Goal: Use online tool/utility: Utilize a website feature to perform a specific function

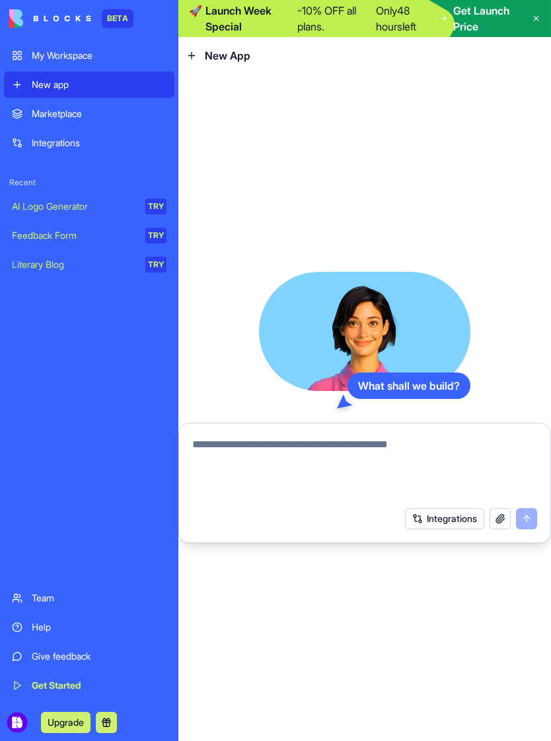
click at [43, 56] on div "My Workspace" at bounding box center [99, 55] width 135 height 13
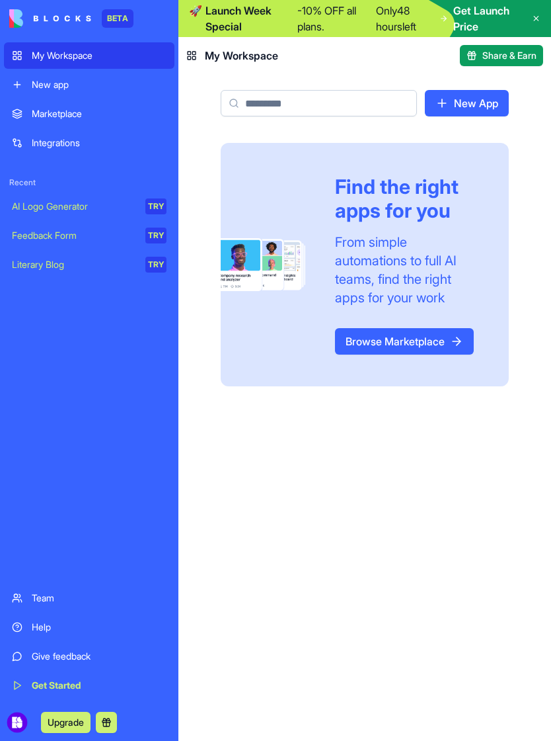
click at [48, 85] on div "New app" at bounding box center [99, 84] width 135 height 13
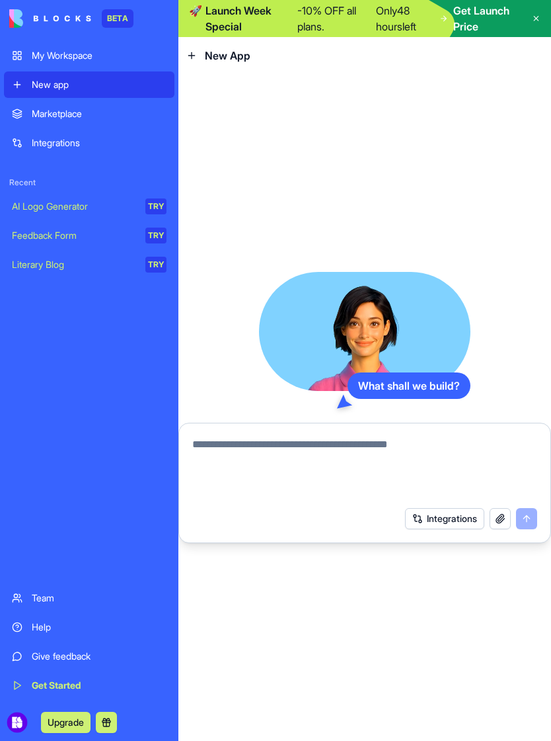
click at [521, 245] on div "What shall we build? Integrations" at bounding box center [365, 407] width 373 height 667
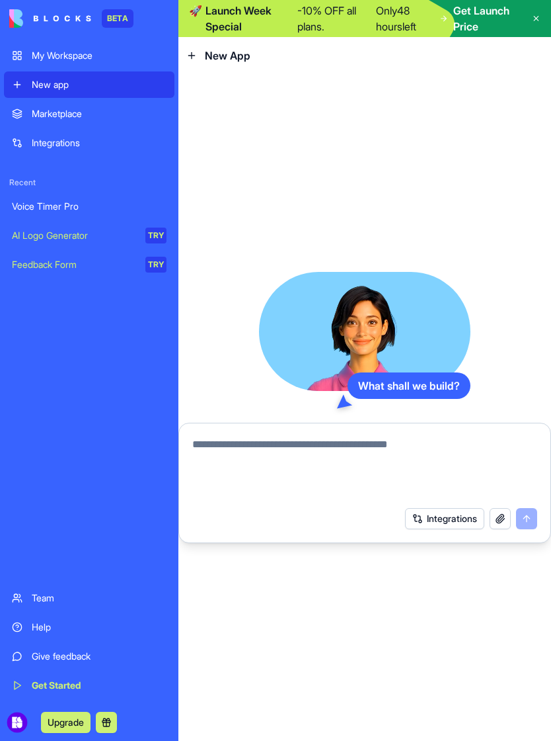
click at [75, 62] on link "My Workspace" at bounding box center [89, 55] width 171 height 26
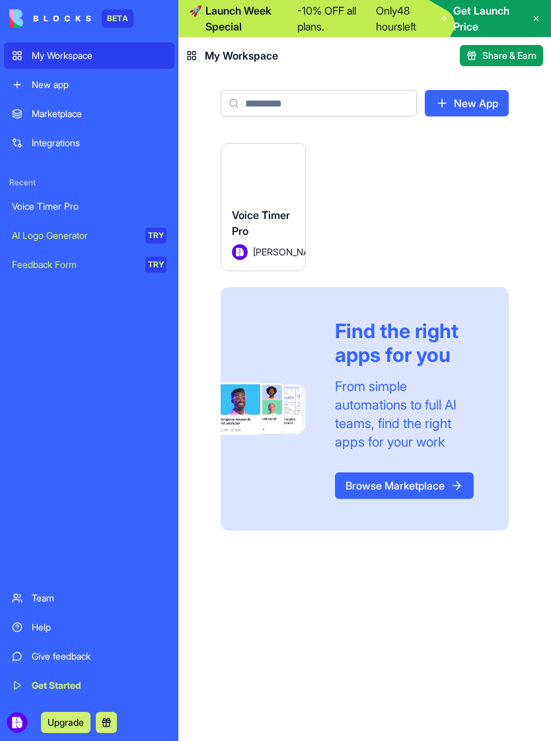
click at [260, 245] on span "Keru Ortiz" at bounding box center [268, 252] width 31 height 14
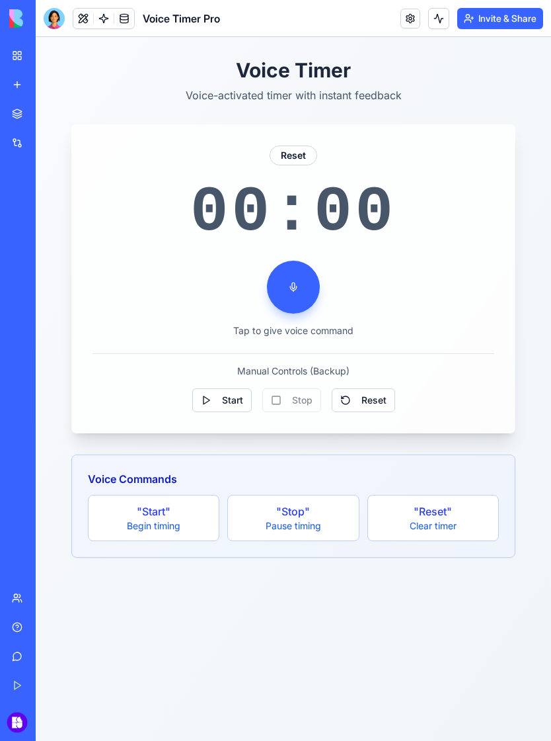
click at [174, 15] on span "Voice Timer Pro" at bounding box center [181, 19] width 77 height 16
click at [162, 18] on span "Voice Timer Pro" at bounding box center [181, 19] width 77 height 16
click at [295, 296] on button at bounding box center [293, 287] width 53 height 53
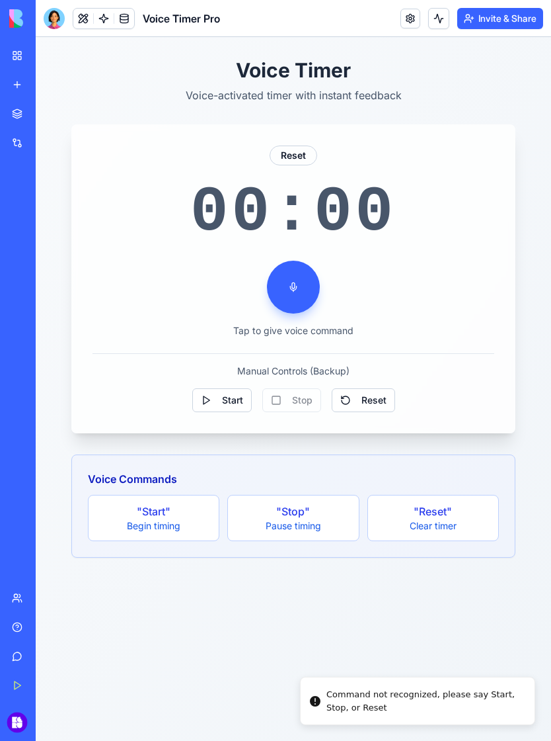
click at [288, 276] on button at bounding box center [293, 287] width 53 height 53
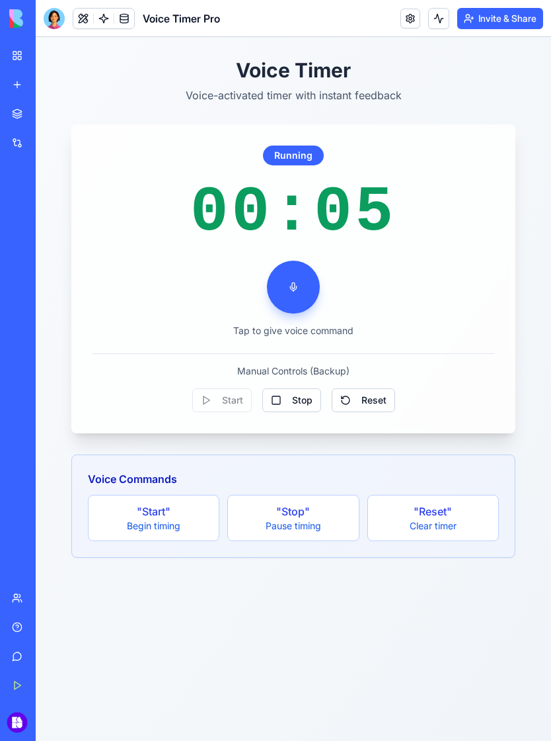
click at [292, 276] on button at bounding box center [293, 287] width 53 height 53
click at [295, 271] on button at bounding box center [293, 287] width 53 height 53
click at [294, 397] on span "Stop" at bounding box center [302, 399] width 20 height 13
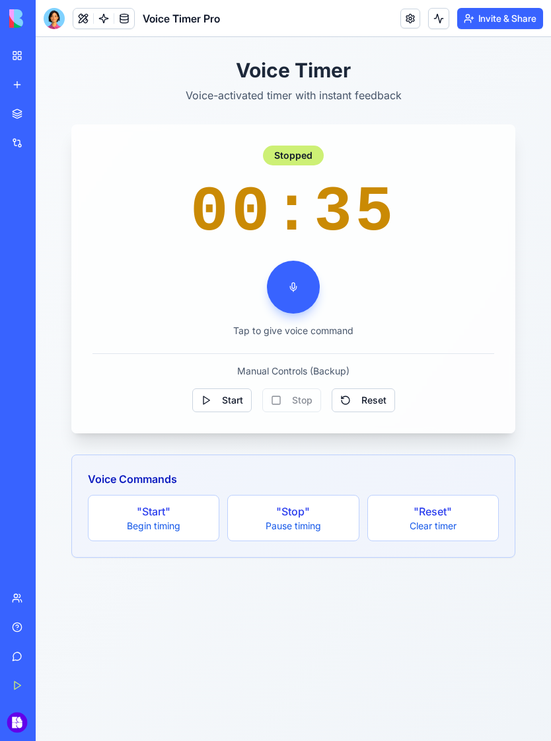
click at [213, 411] on button "Start" at bounding box center [222, 400] width 60 height 24
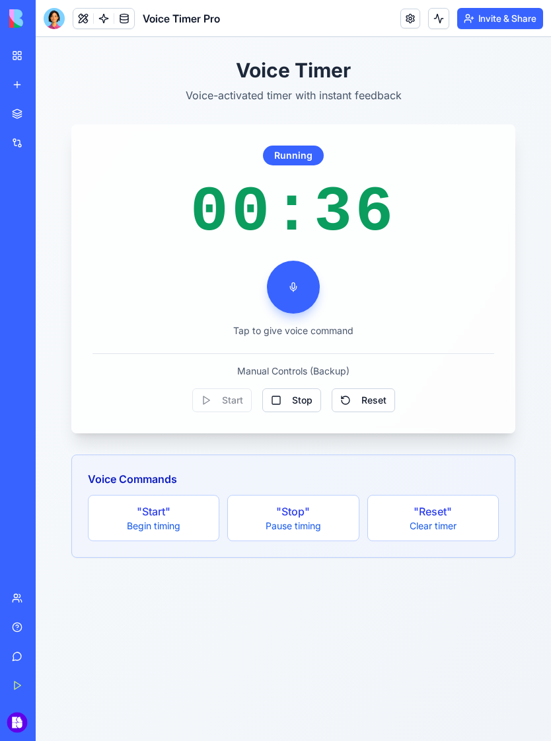
click at [350, 419] on div "Running 00:36 Tap to give voice command Manual Controls (Backup) Start Stop Res…" at bounding box center [293, 278] width 444 height 309
click at [373, 385] on div "Manual Controls (Backup) Start Stop Reset" at bounding box center [294, 382] width 402 height 59
click at [365, 400] on span "Reset" at bounding box center [374, 399] width 25 height 13
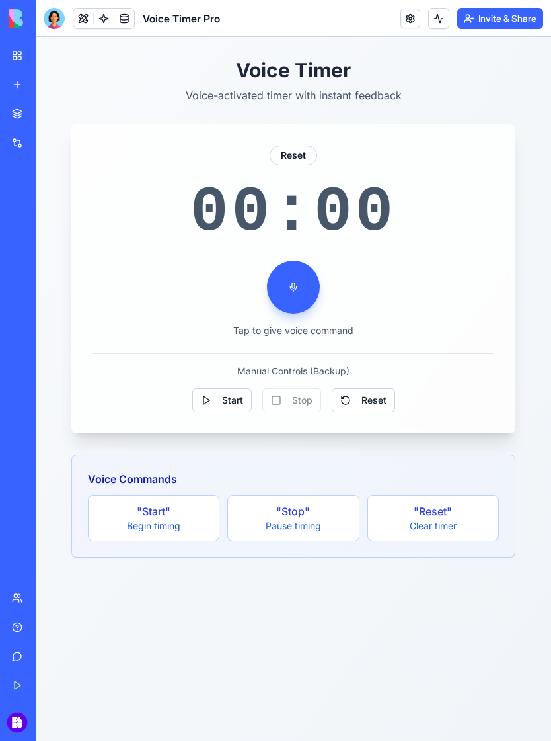
click at [222, 397] on span "Start" at bounding box center [232, 399] width 21 height 13
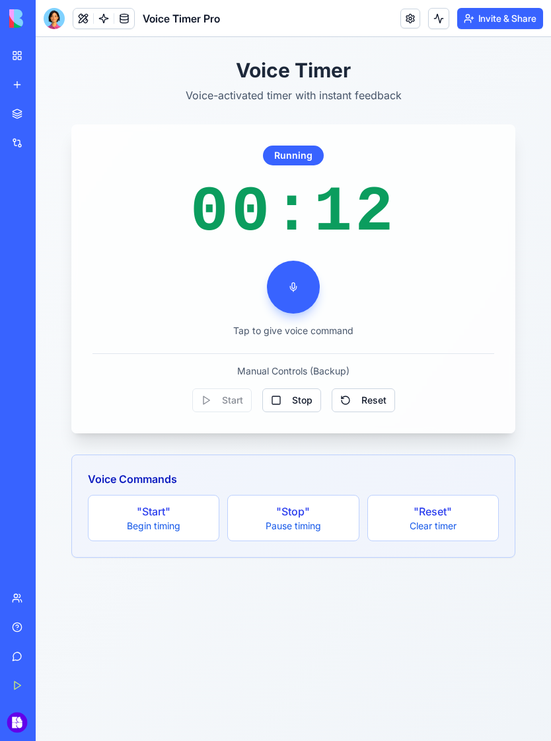
click at [296, 402] on span "Stop" at bounding box center [302, 399] width 20 height 13
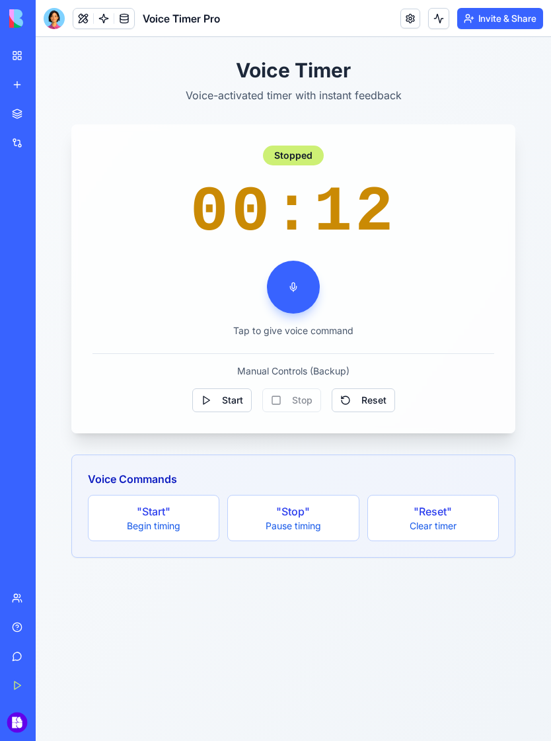
click at [293, 290] on button at bounding box center [293, 287] width 53 height 53
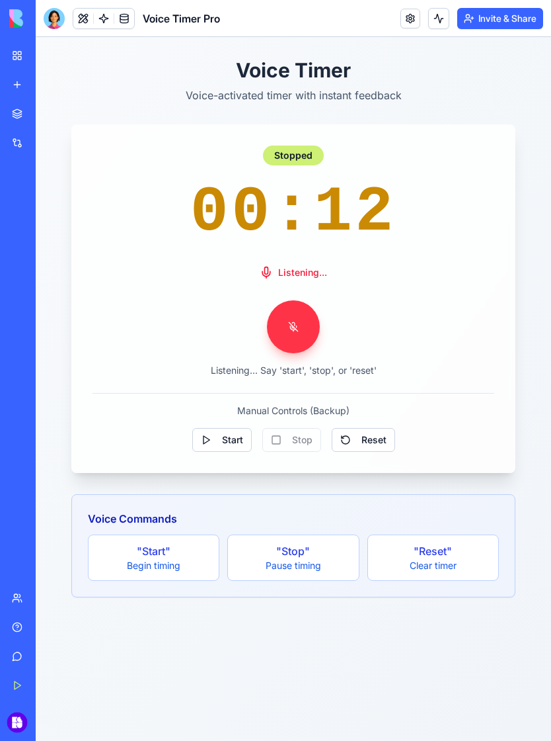
click at [298, 329] on button at bounding box center [293, 326] width 53 height 53
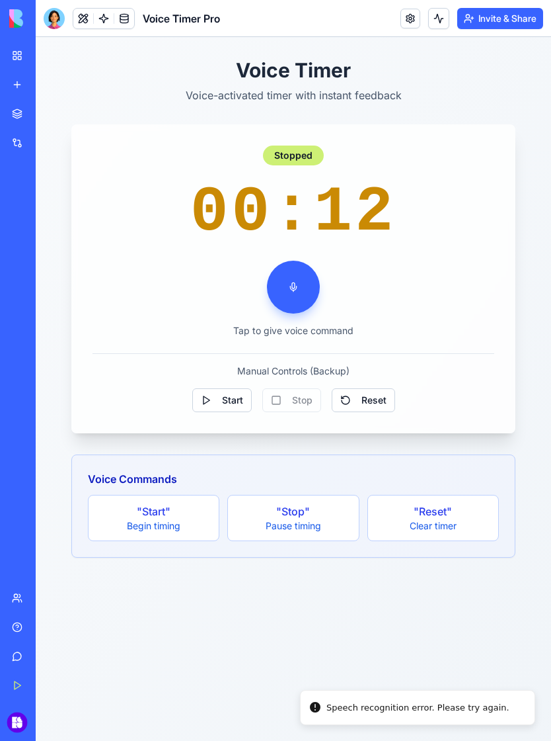
click at [295, 276] on button at bounding box center [293, 287] width 53 height 53
